Goal: Task Accomplishment & Management: Manage account settings

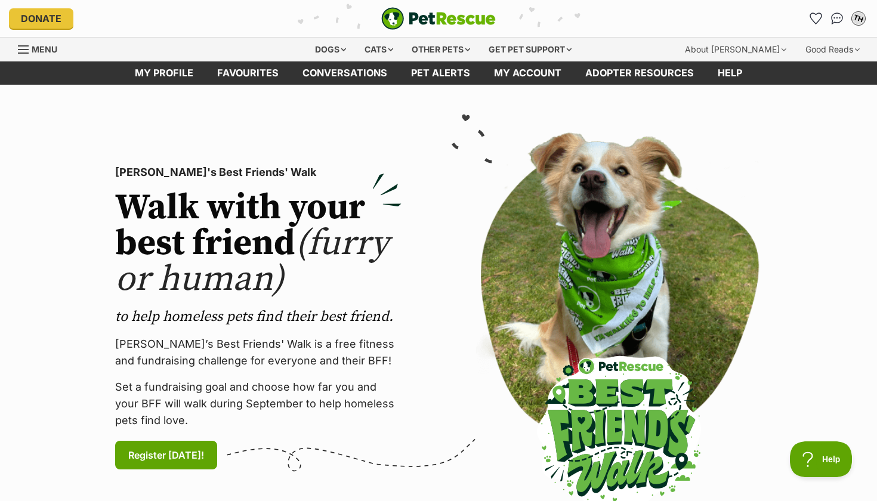
click at [857, 23] on div "TH" at bounding box center [859, 19] width 16 height 16
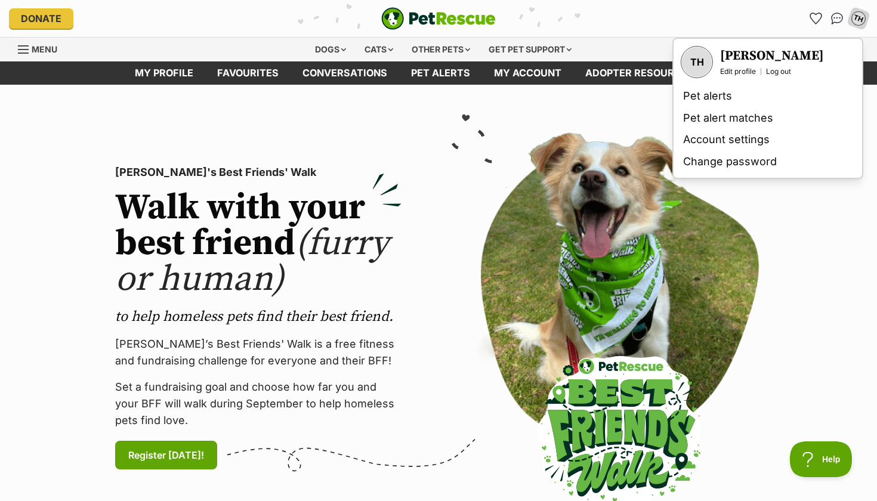
click at [768, 205] on div at bounding box center [619, 317] width 342 height 371
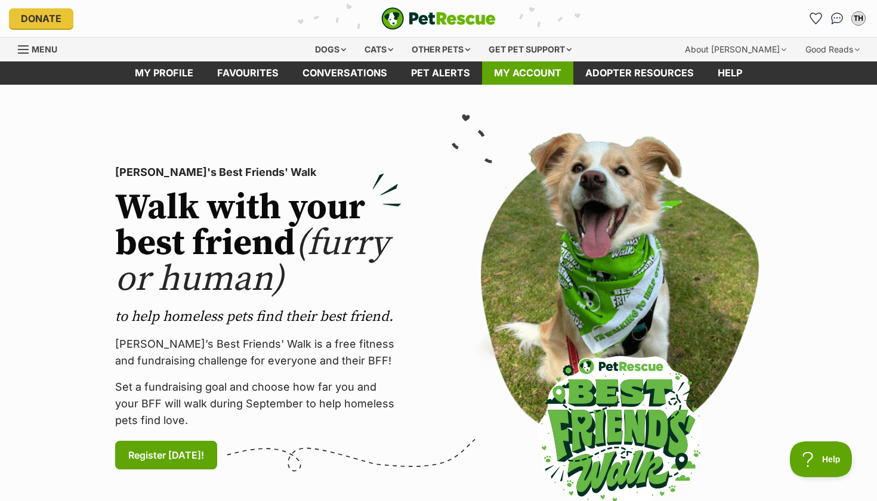
click at [520, 70] on link "My account" at bounding box center [527, 72] width 91 height 23
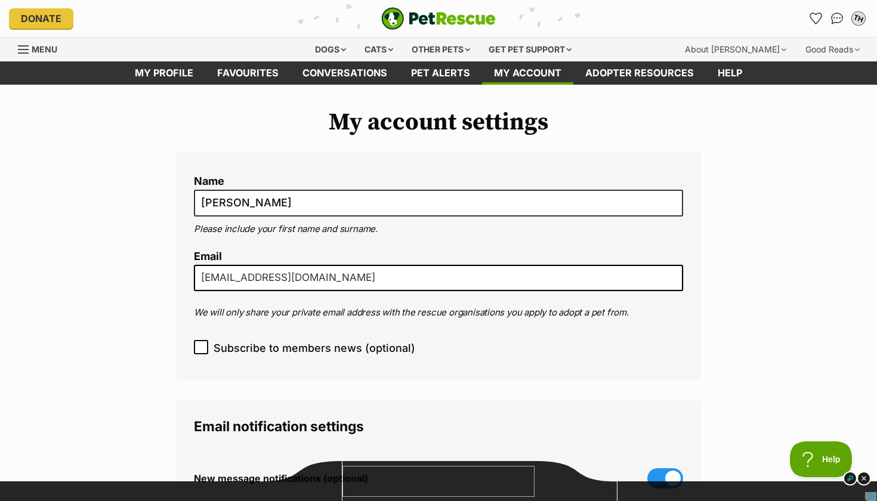
click at [857, 17] on div "TH" at bounding box center [859, 19] width 16 height 16
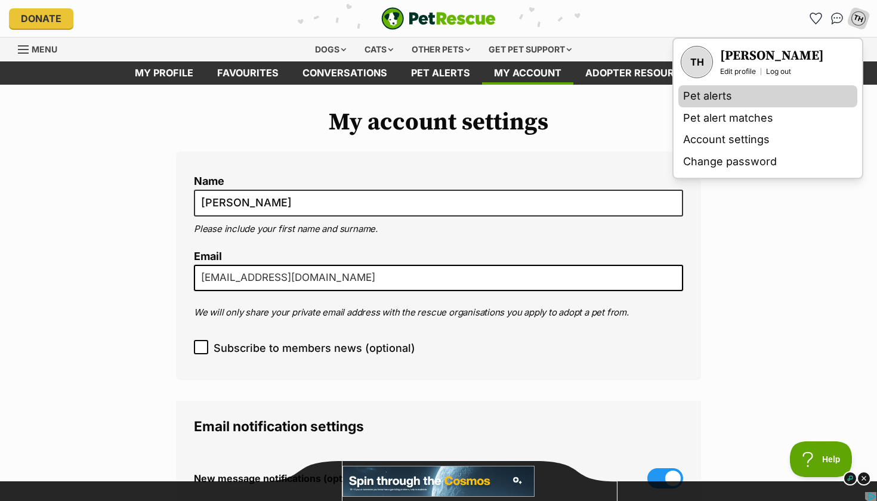
click at [728, 97] on link "Pet alerts" at bounding box center [767, 96] width 179 height 22
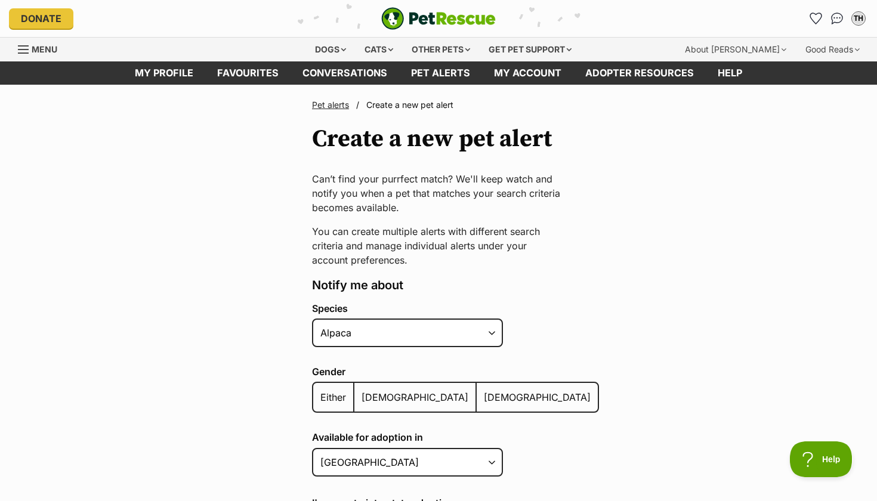
click at [48, 48] on span "Menu" at bounding box center [45, 49] width 26 height 10
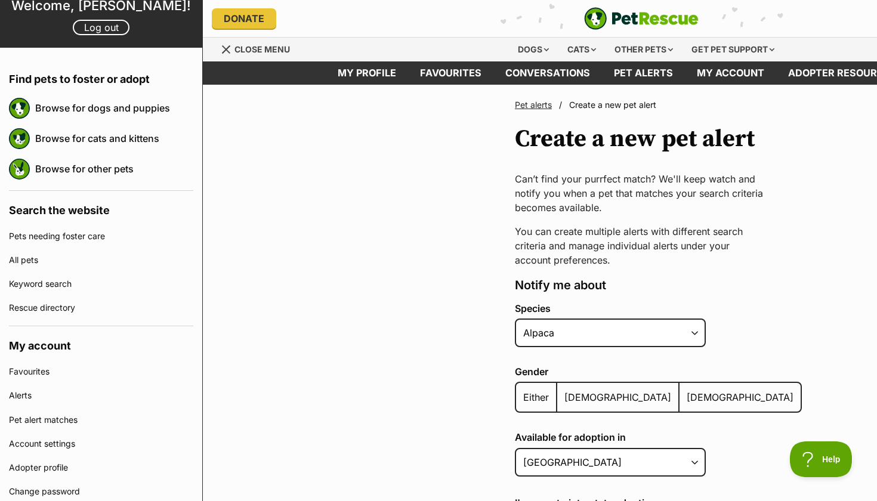
scroll to position [71, 0]
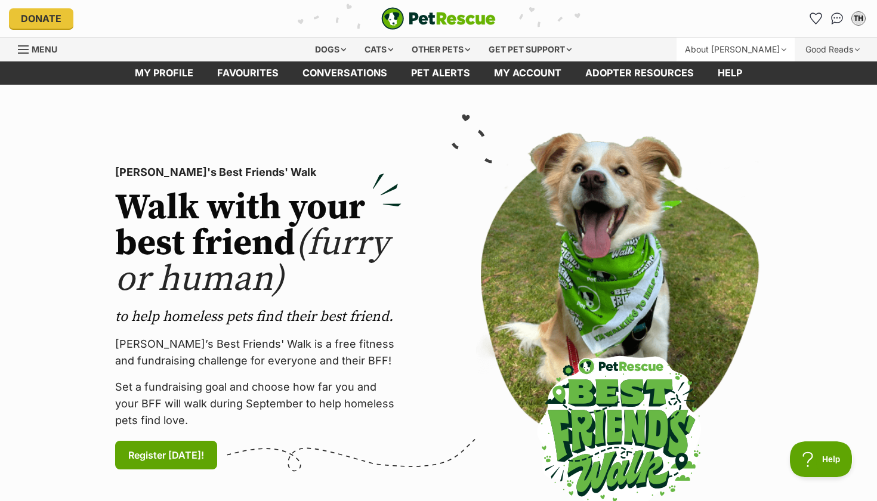
click at [780, 48] on div "About [PERSON_NAME]" at bounding box center [735, 50] width 118 height 24
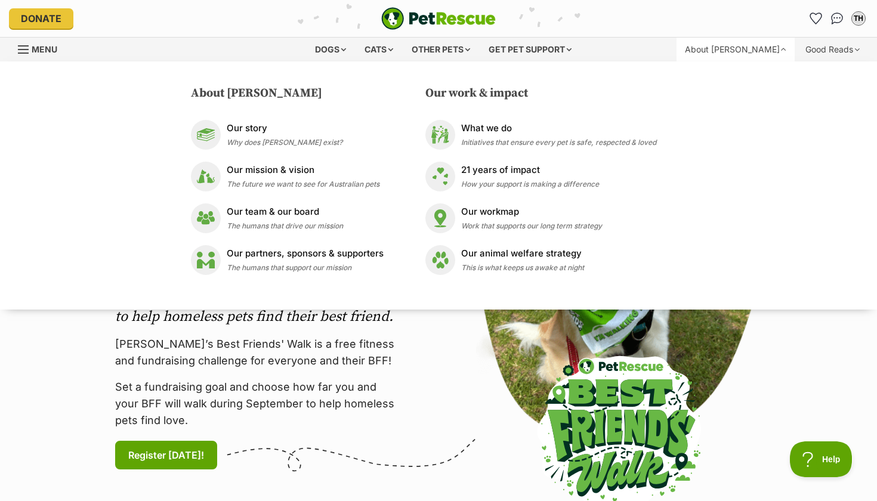
click at [780, 48] on div "About [PERSON_NAME]" at bounding box center [735, 50] width 118 height 24
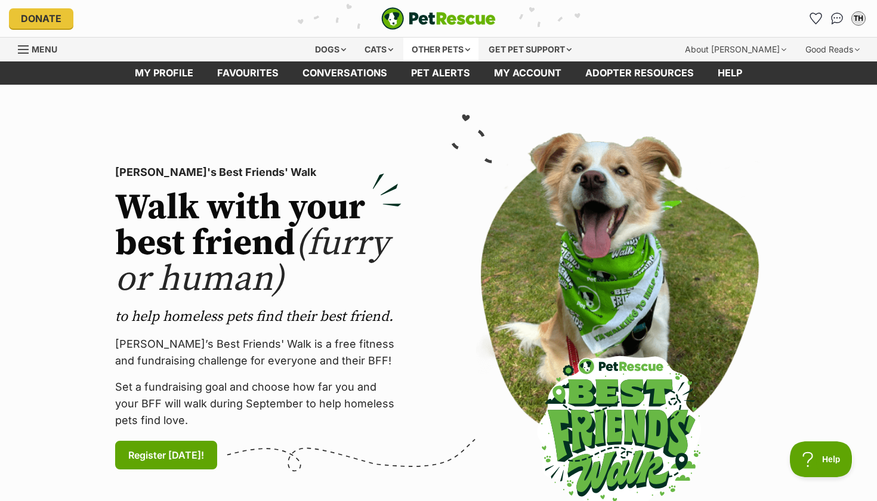
click at [472, 51] on div "Other pets" at bounding box center [440, 50] width 75 height 24
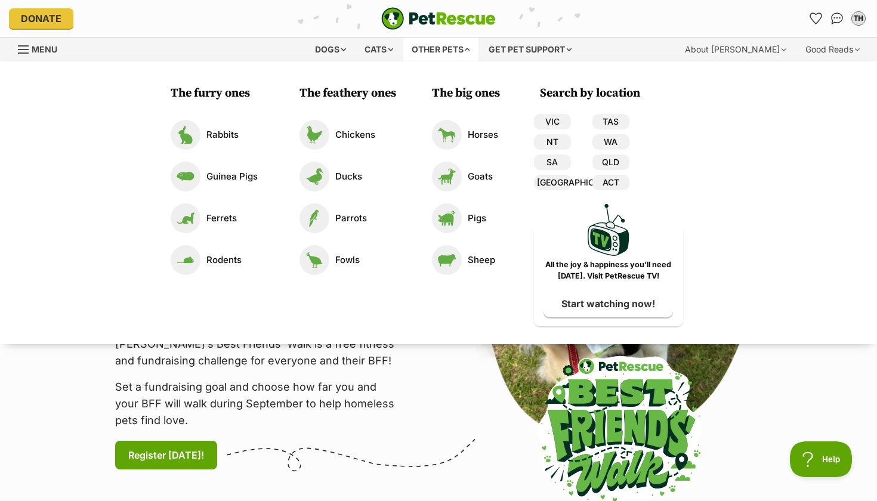
click at [472, 51] on div "Other pets" at bounding box center [440, 50] width 75 height 24
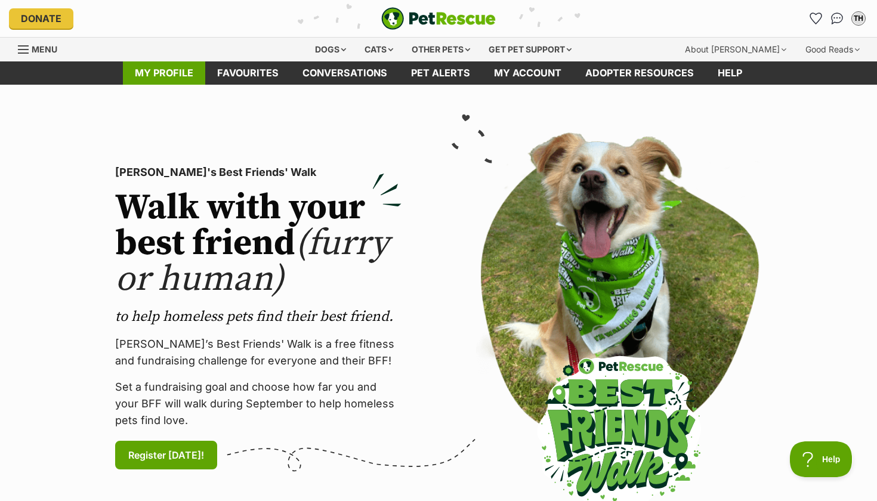
click at [148, 66] on link "My profile" at bounding box center [164, 72] width 82 height 23
